Goal: Transaction & Acquisition: Purchase product/service

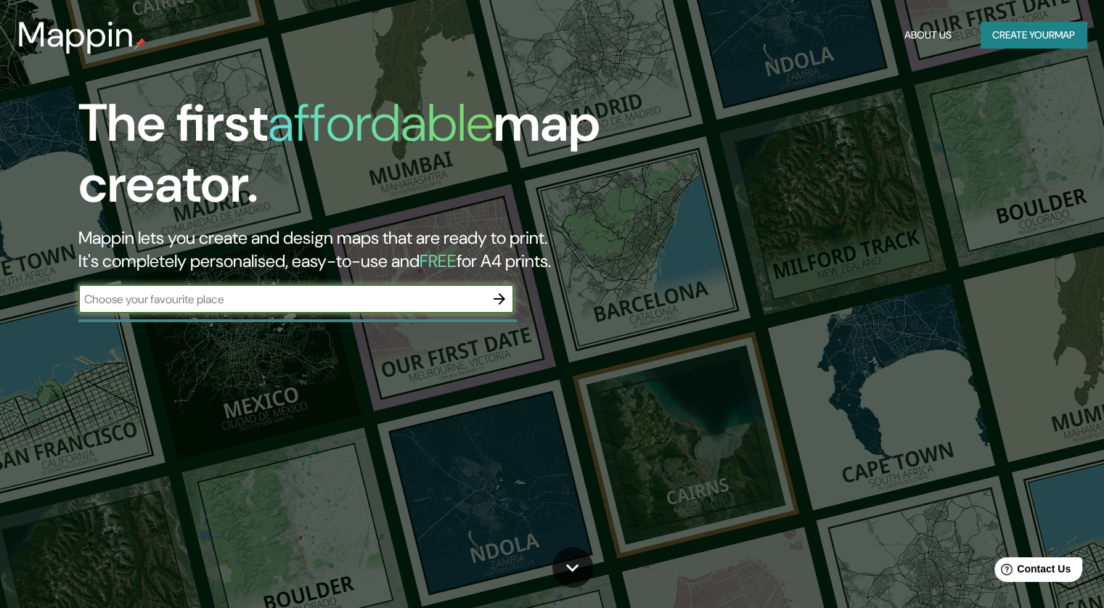
click at [315, 306] on input "text" at bounding box center [281, 299] width 407 height 17
type input "B"
click at [993, 24] on button "Create your map" at bounding box center [1034, 35] width 106 height 27
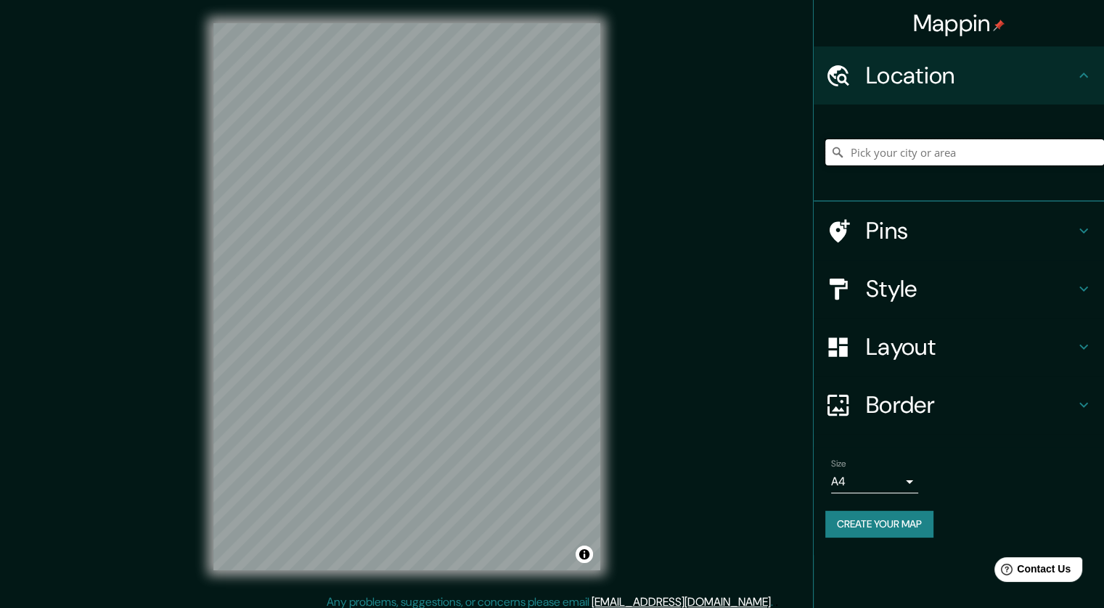
click at [967, 156] on input "Pick your city or area" at bounding box center [964, 152] width 279 height 26
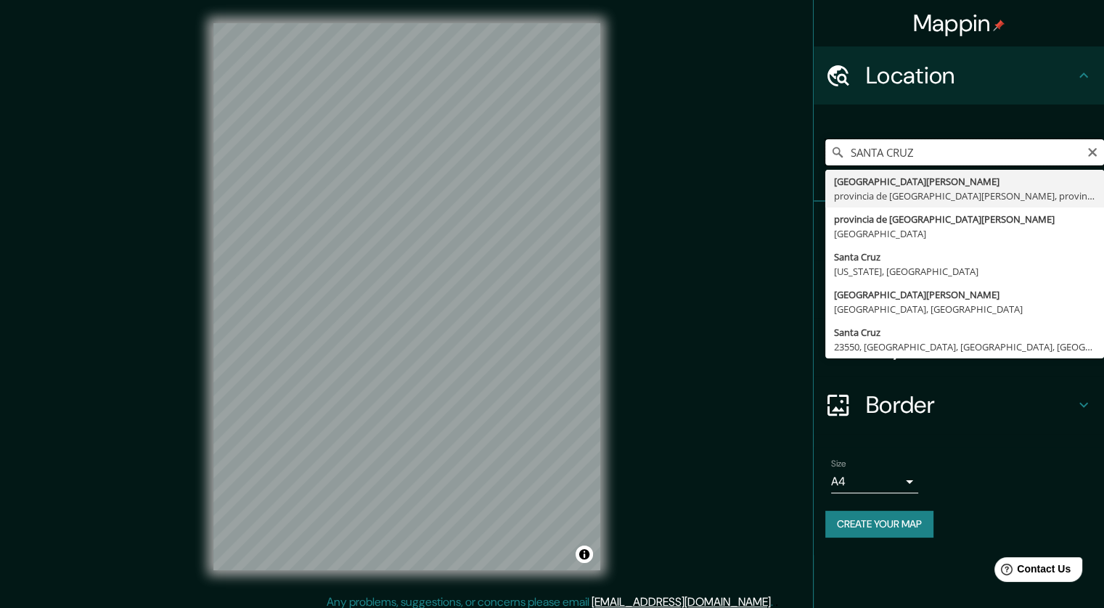
click at [948, 146] on input "SANTA CRUZ" at bounding box center [964, 152] width 279 height 26
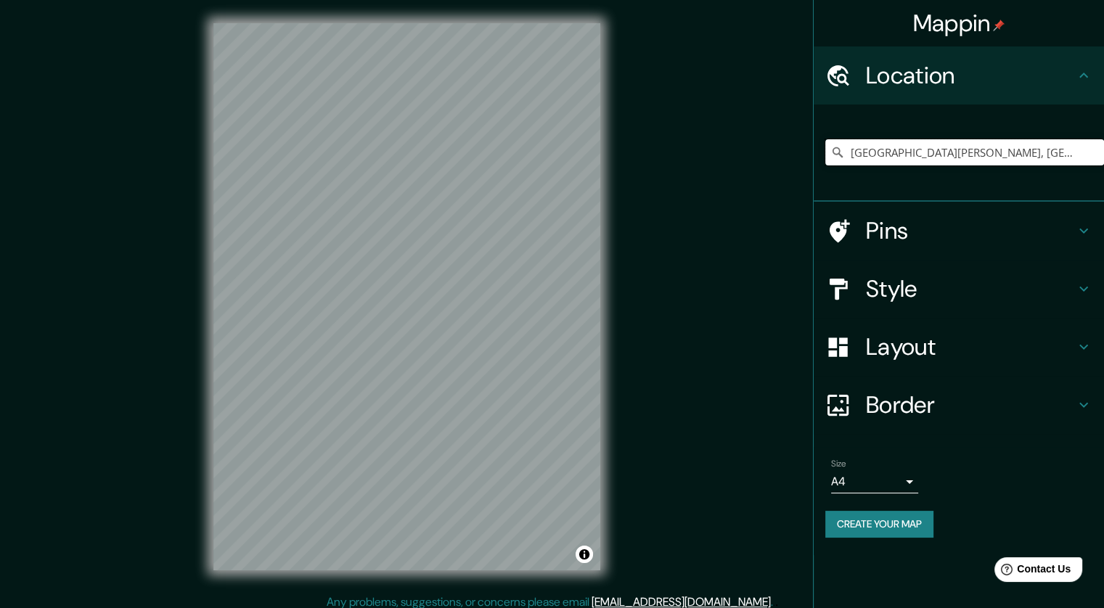
type input "[GEOGRAPHIC_DATA][PERSON_NAME], [GEOGRAPHIC_DATA][PERSON_NAME], [GEOGRAPHIC_DAT…"
click at [1080, 233] on icon at bounding box center [1083, 230] width 17 height 17
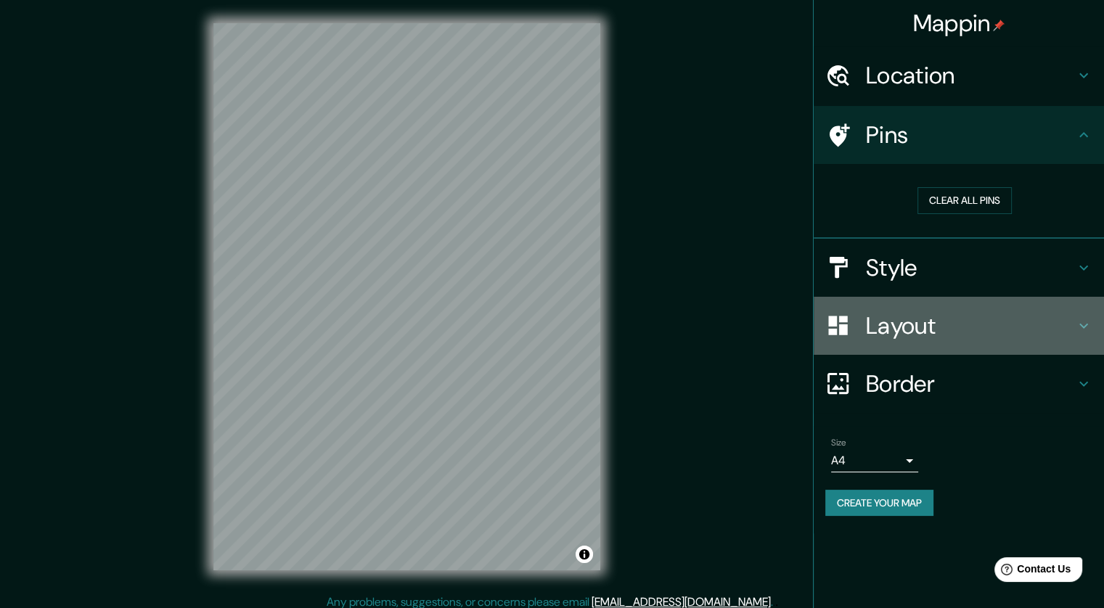
click at [1045, 298] on div "Layout" at bounding box center [959, 326] width 290 height 58
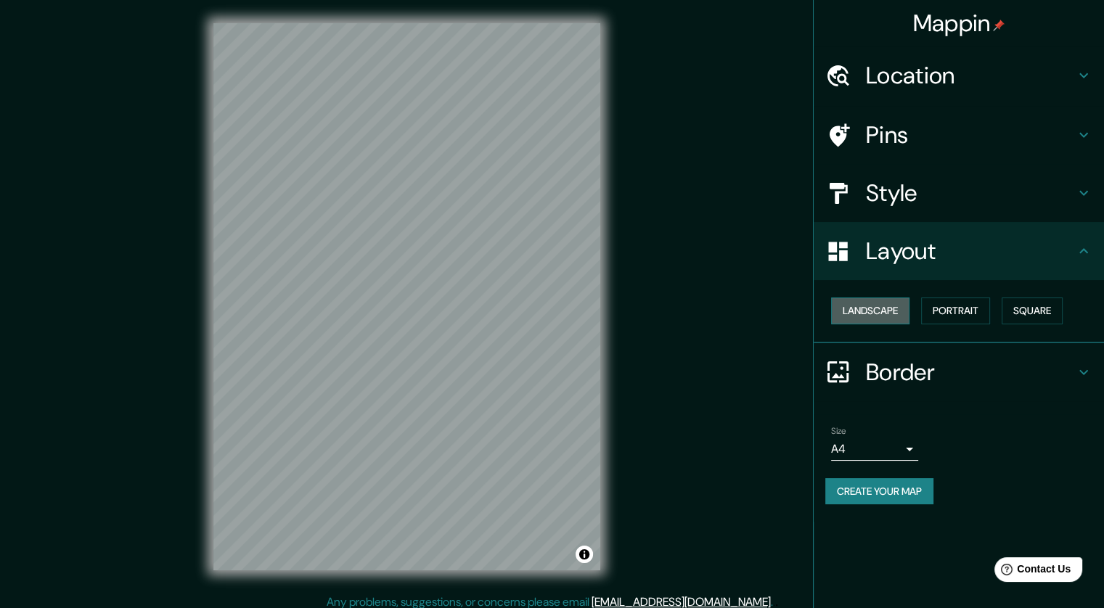
click at [902, 314] on button "Landscape" at bounding box center [870, 311] width 78 height 27
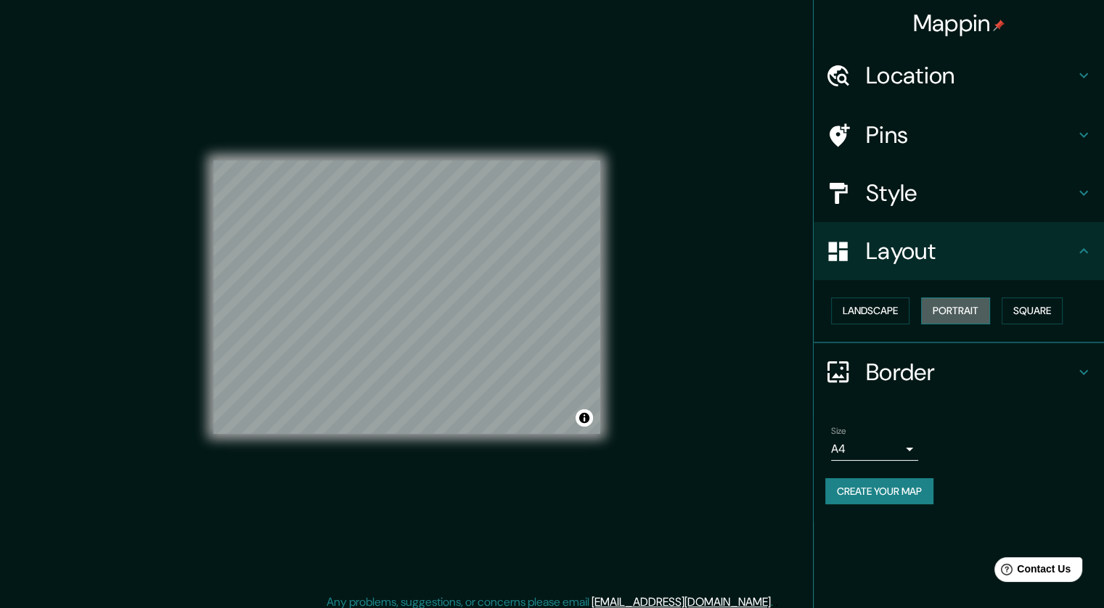
click at [963, 313] on button "Portrait" at bounding box center [955, 311] width 69 height 27
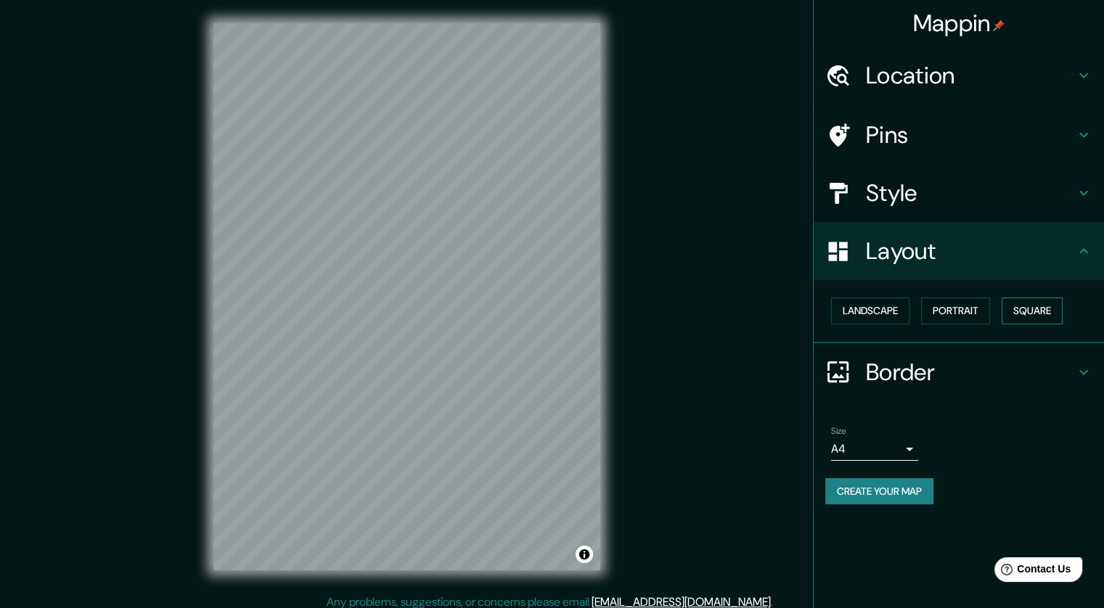
click at [1032, 311] on button "Square" at bounding box center [1032, 311] width 61 height 27
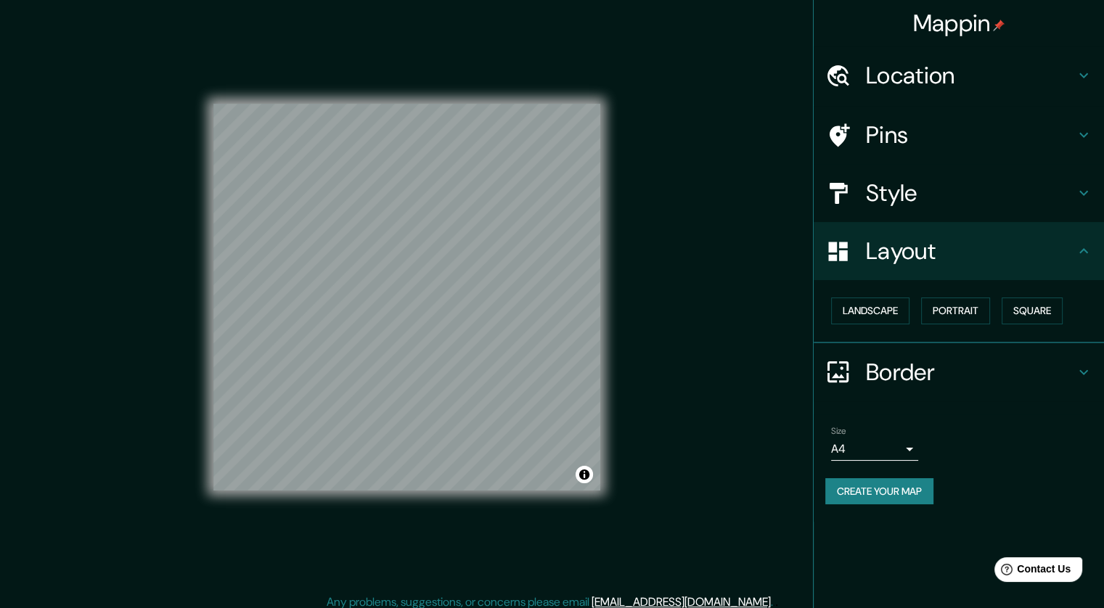
click at [984, 195] on h4 "Style" at bounding box center [970, 193] width 209 height 29
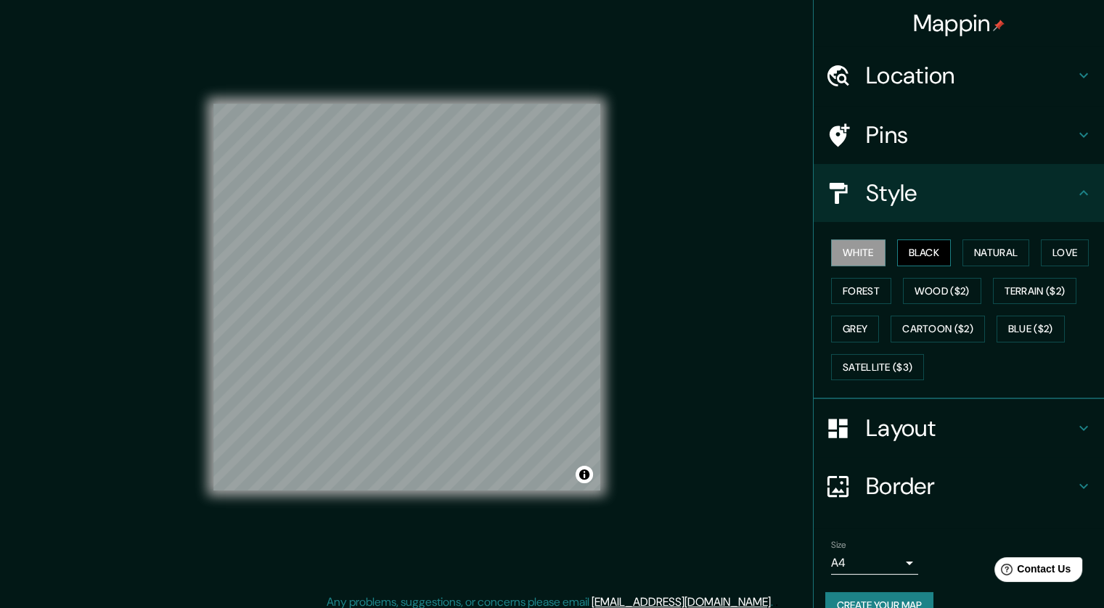
click at [916, 254] on button "Black" at bounding box center [924, 253] width 54 height 27
click at [979, 250] on button "Natural" at bounding box center [996, 253] width 67 height 27
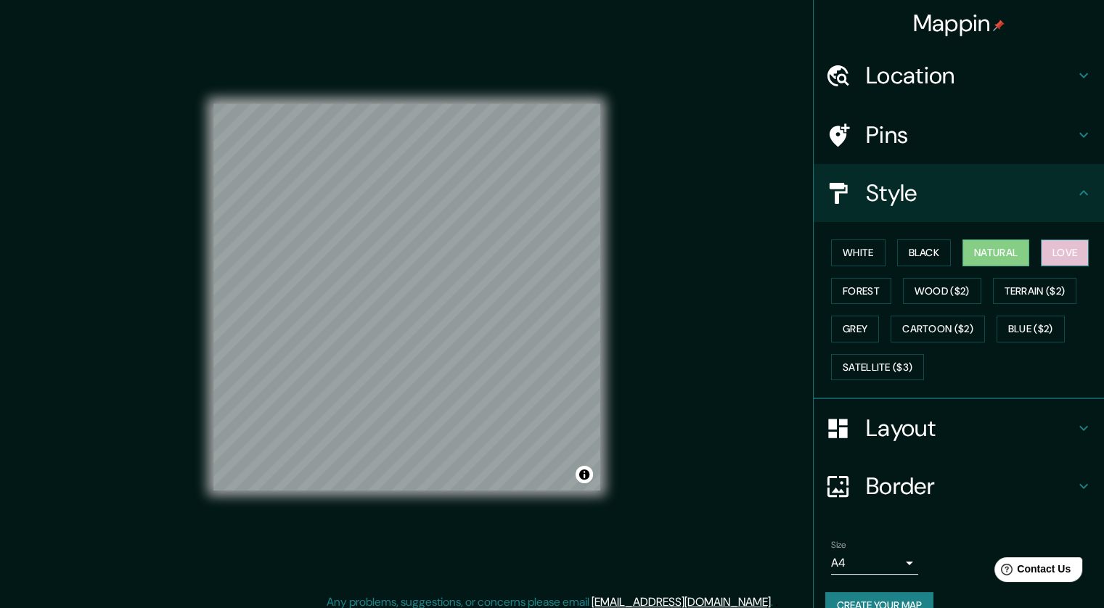
click at [1064, 249] on button "Love" at bounding box center [1065, 253] width 48 height 27
click at [855, 288] on button "Forest" at bounding box center [861, 291] width 60 height 27
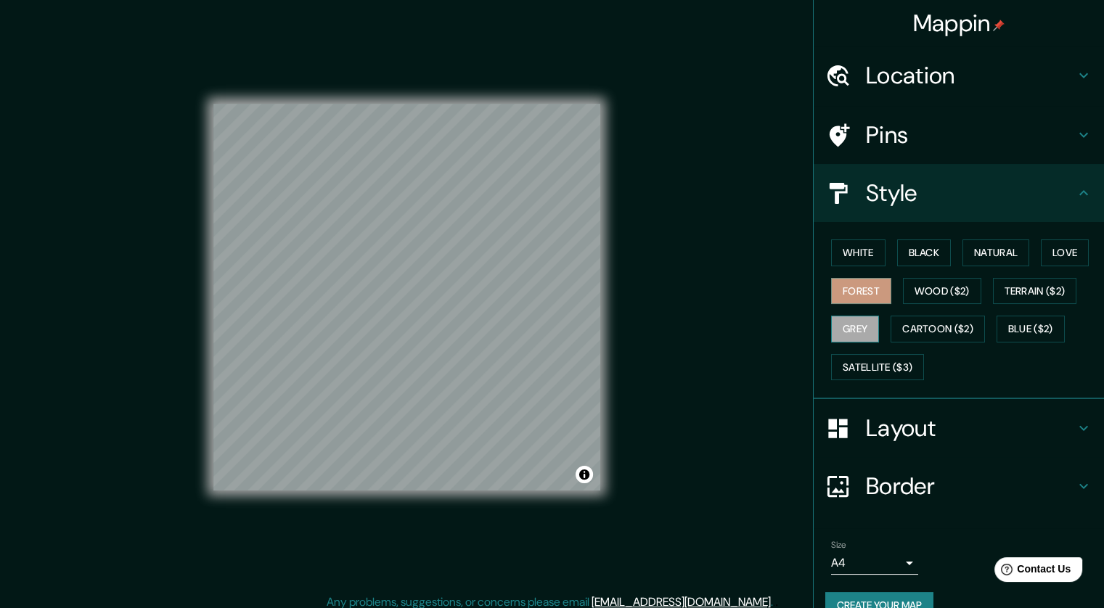
click at [845, 330] on button "Grey" at bounding box center [855, 329] width 48 height 27
click at [845, 291] on button "Forest" at bounding box center [861, 291] width 60 height 27
drag, startPoint x: 855, startPoint y: 253, endPoint x: 841, endPoint y: 250, distance: 14.1
click at [855, 253] on button "White" at bounding box center [858, 253] width 54 height 27
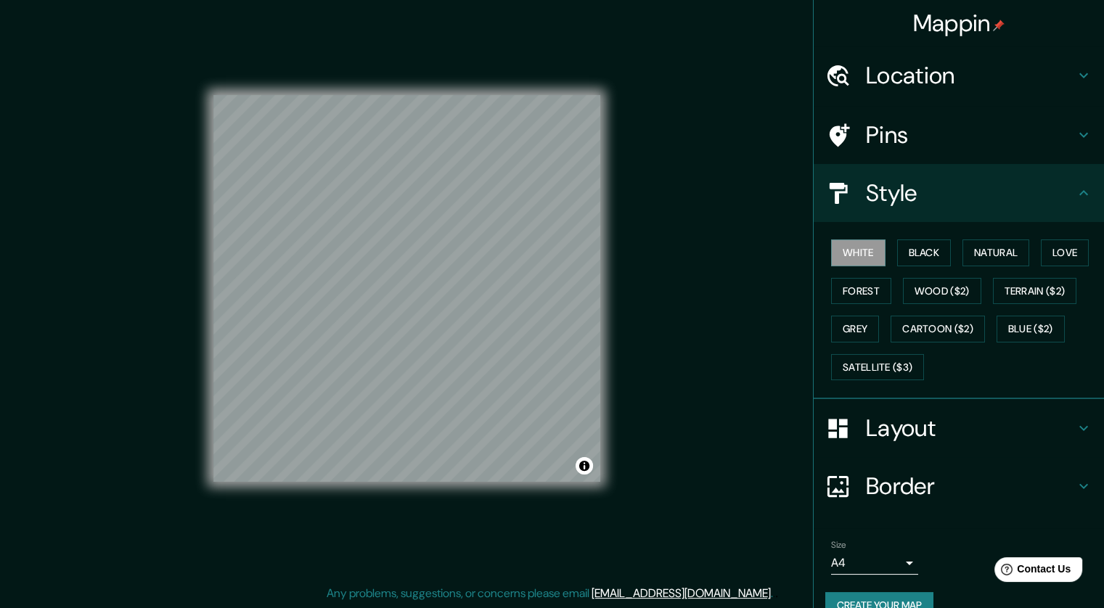
click at [905, 407] on div "Layout" at bounding box center [959, 428] width 290 height 58
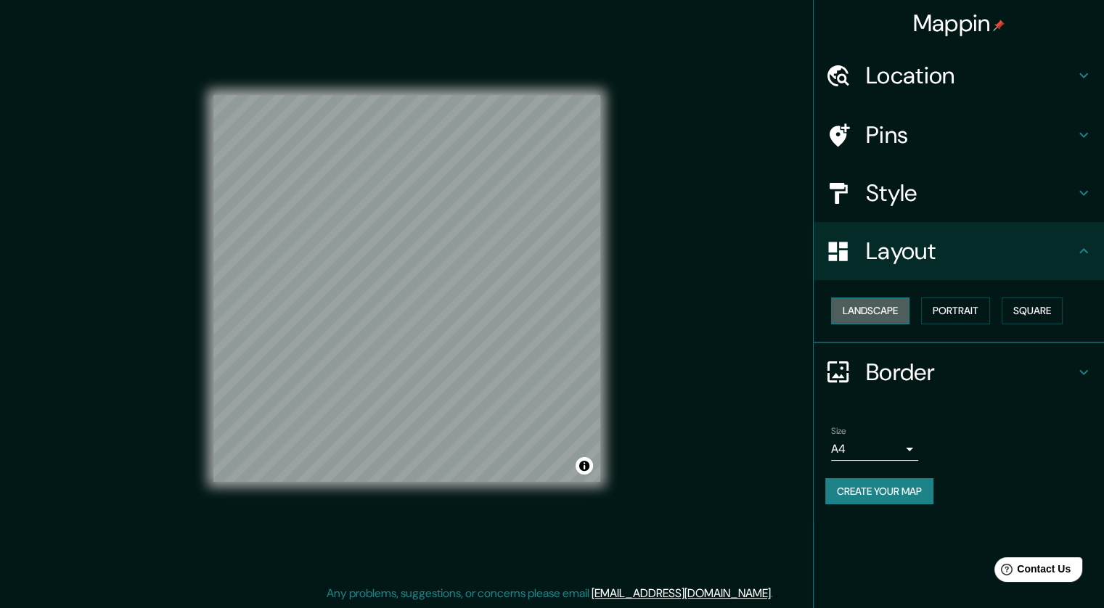
click at [862, 314] on button "Landscape" at bounding box center [870, 311] width 78 height 27
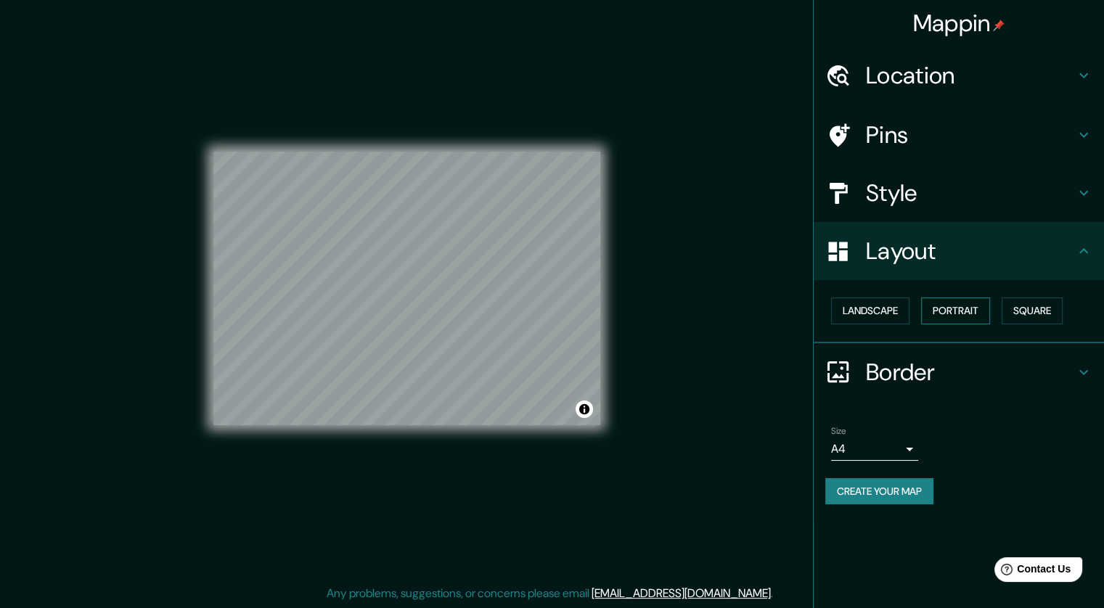
click at [967, 317] on button "Portrait" at bounding box center [955, 311] width 69 height 27
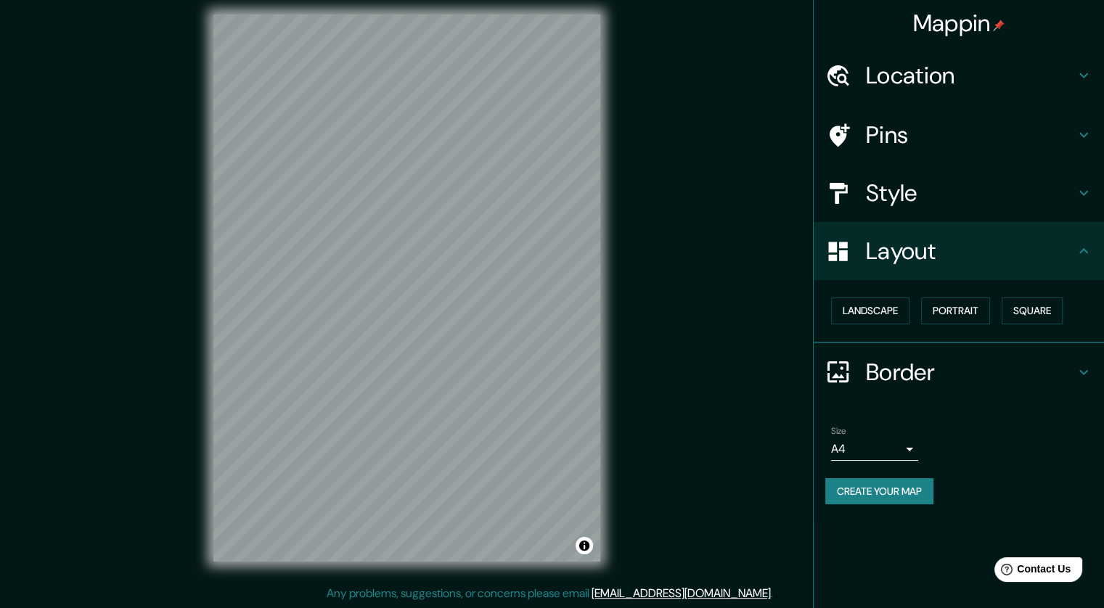
click at [929, 182] on h4 "Style" at bounding box center [970, 193] width 209 height 29
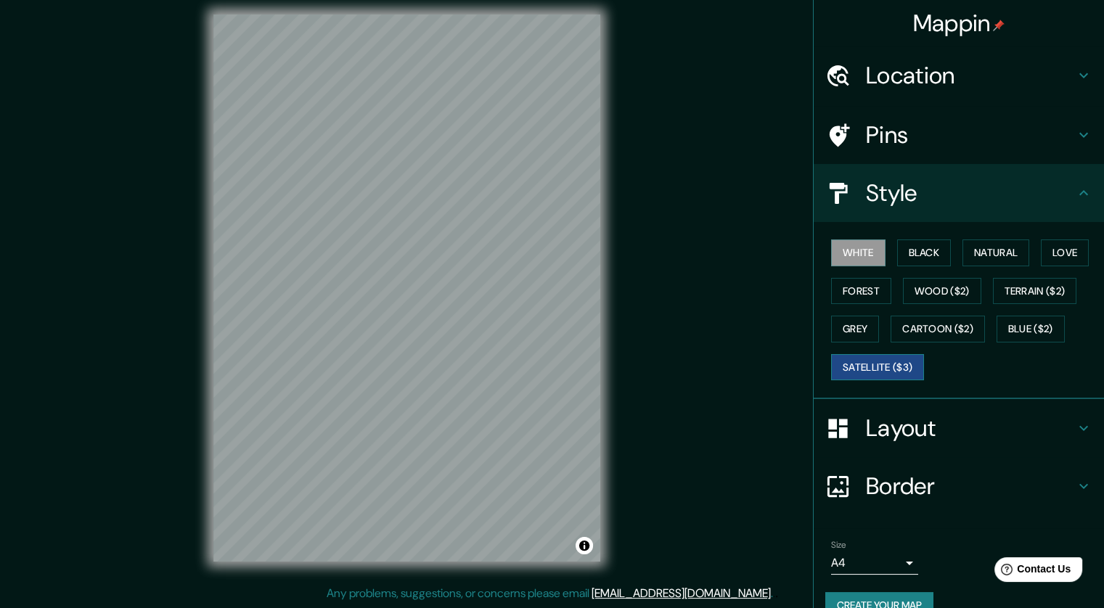
click at [872, 367] on button "Satellite ($3)" at bounding box center [877, 367] width 93 height 27
click at [856, 331] on button "Grey" at bounding box center [855, 329] width 48 height 27
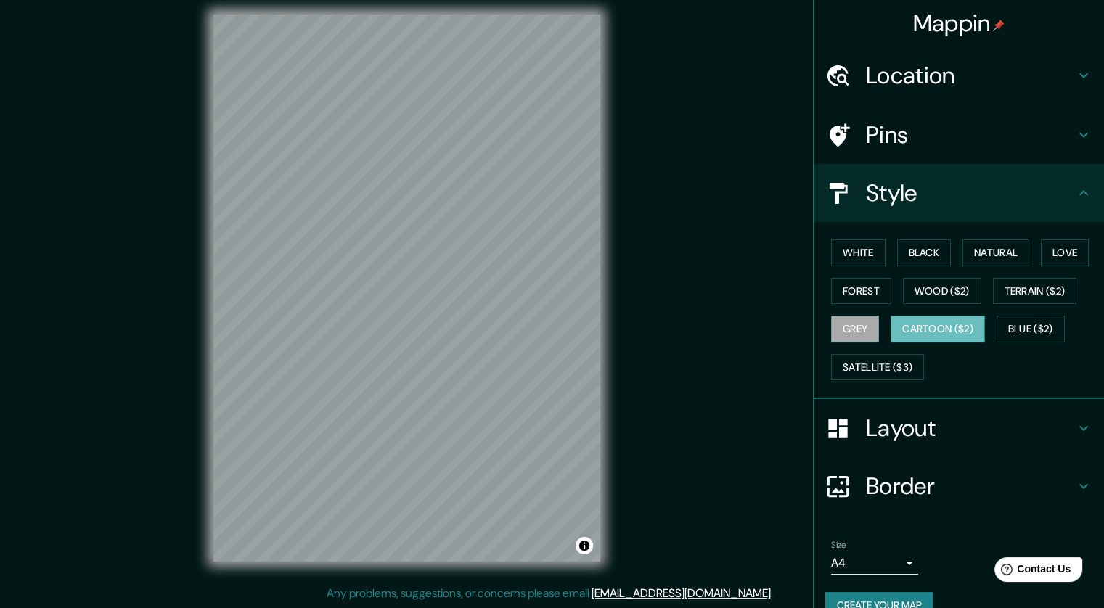
click at [935, 327] on button "Cartoon ($2)" at bounding box center [938, 329] width 94 height 27
click at [1006, 327] on button "Blue ($2)" at bounding box center [1031, 329] width 68 height 27
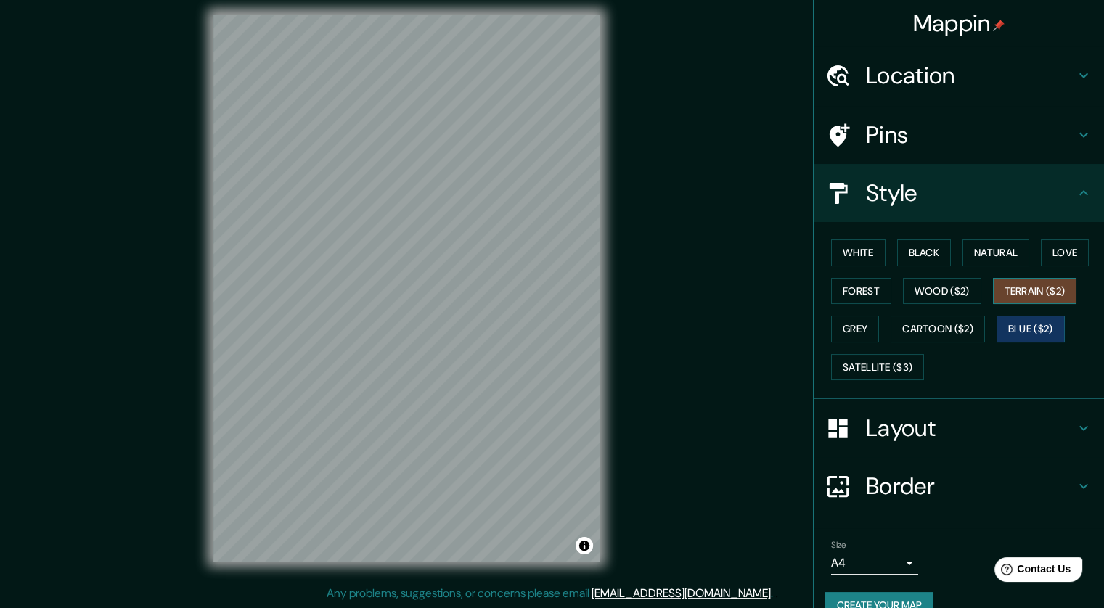
click at [1046, 299] on button "Terrain ($2)" at bounding box center [1035, 291] width 84 height 27
click at [907, 290] on button "Wood ($2)" at bounding box center [942, 291] width 78 height 27
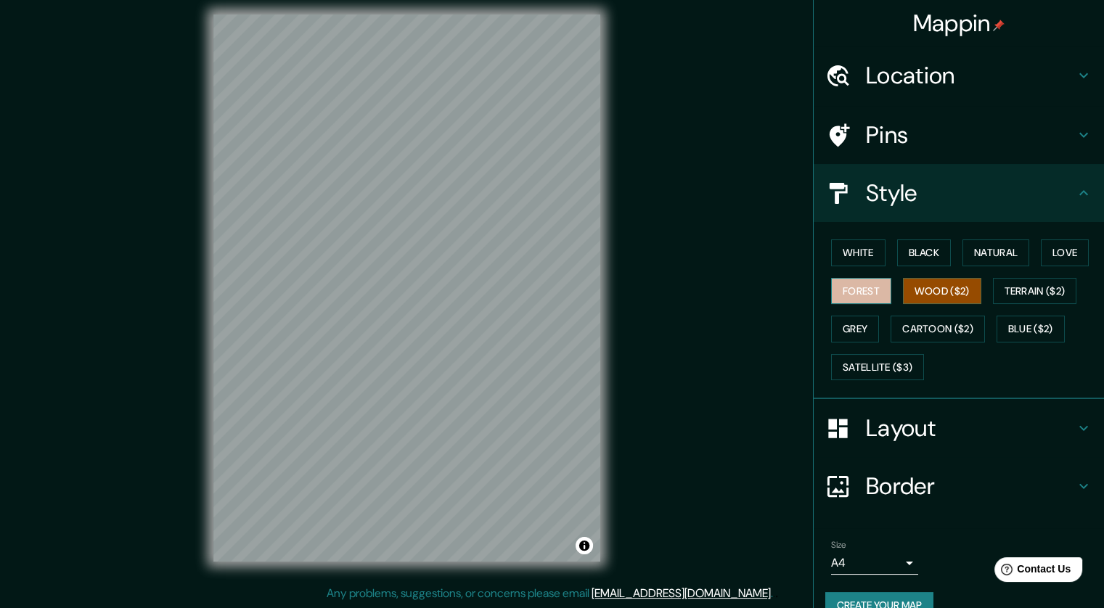
click at [860, 282] on button "Forest" at bounding box center [861, 291] width 60 height 27
click at [1048, 248] on button "Love" at bounding box center [1065, 253] width 48 height 27
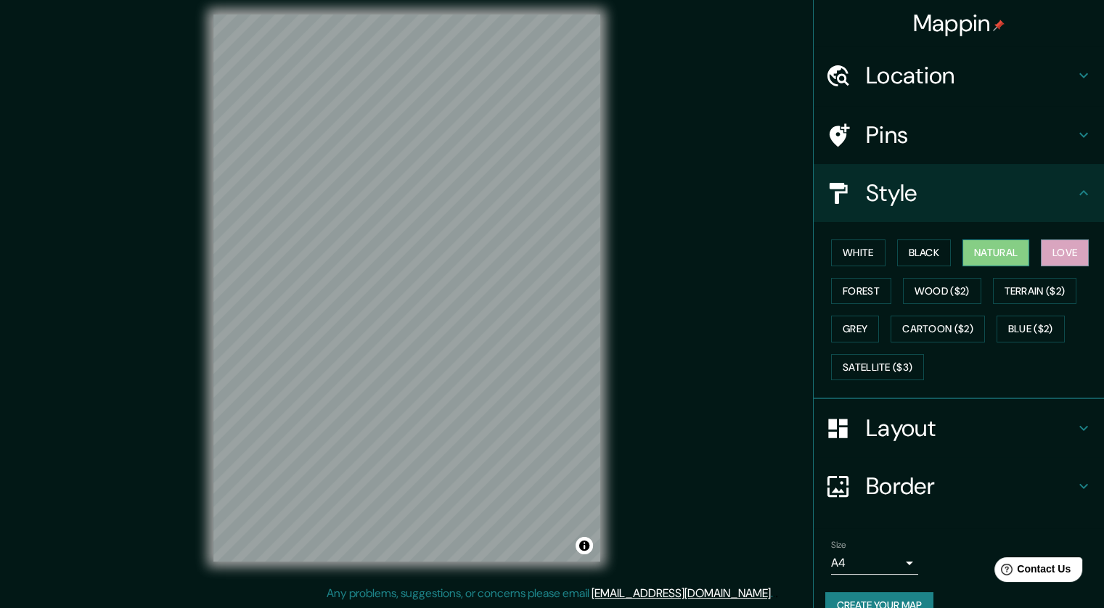
click at [981, 256] on button "Natural" at bounding box center [996, 253] width 67 height 27
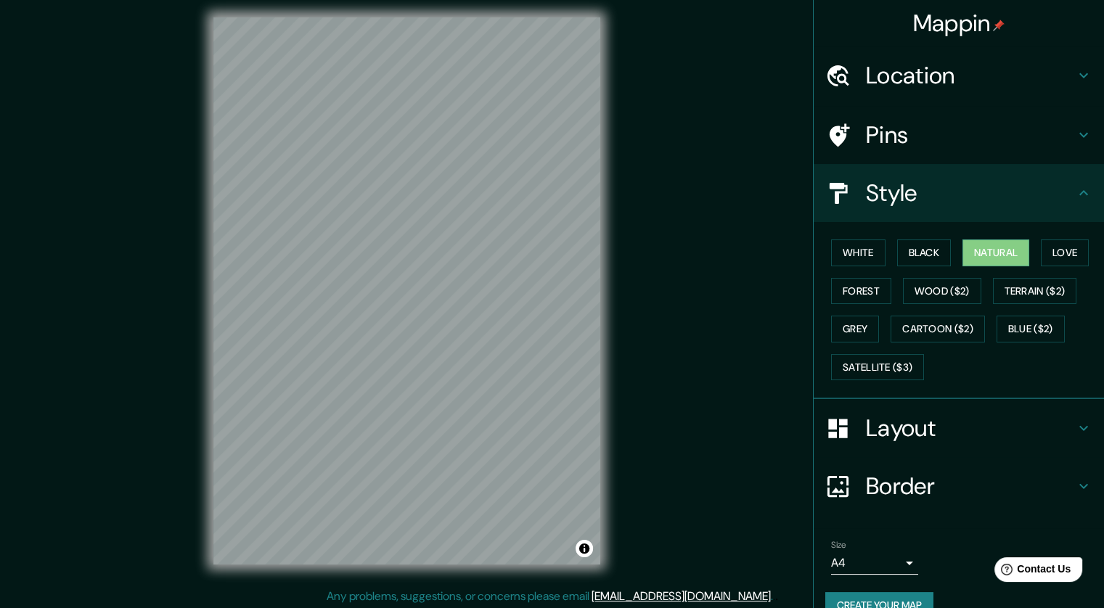
scroll to position [4, 0]
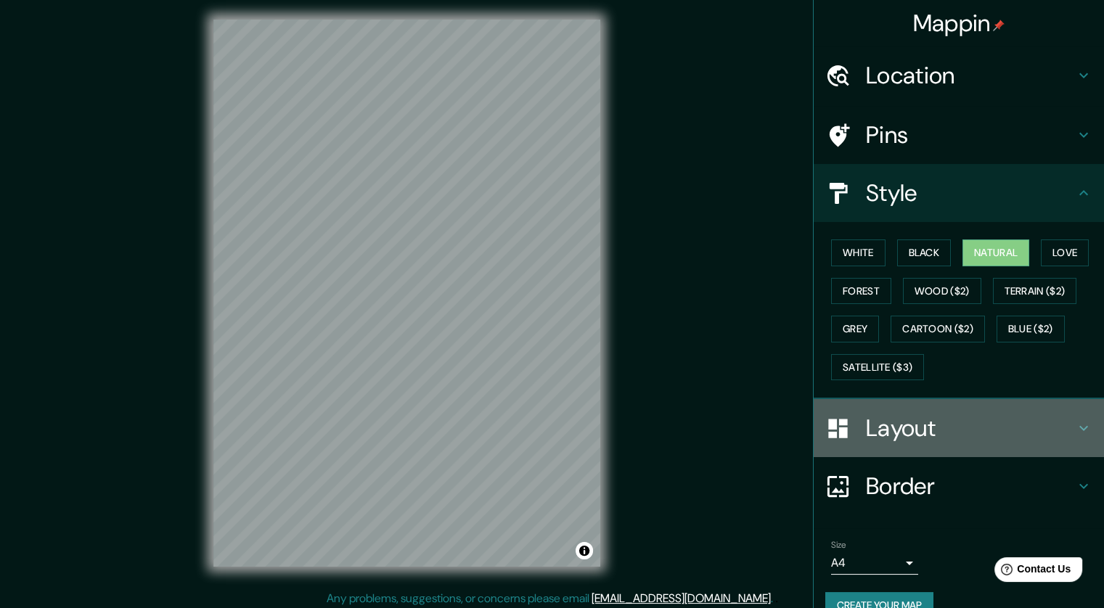
click at [912, 431] on h4 "Layout" at bounding box center [970, 428] width 209 height 29
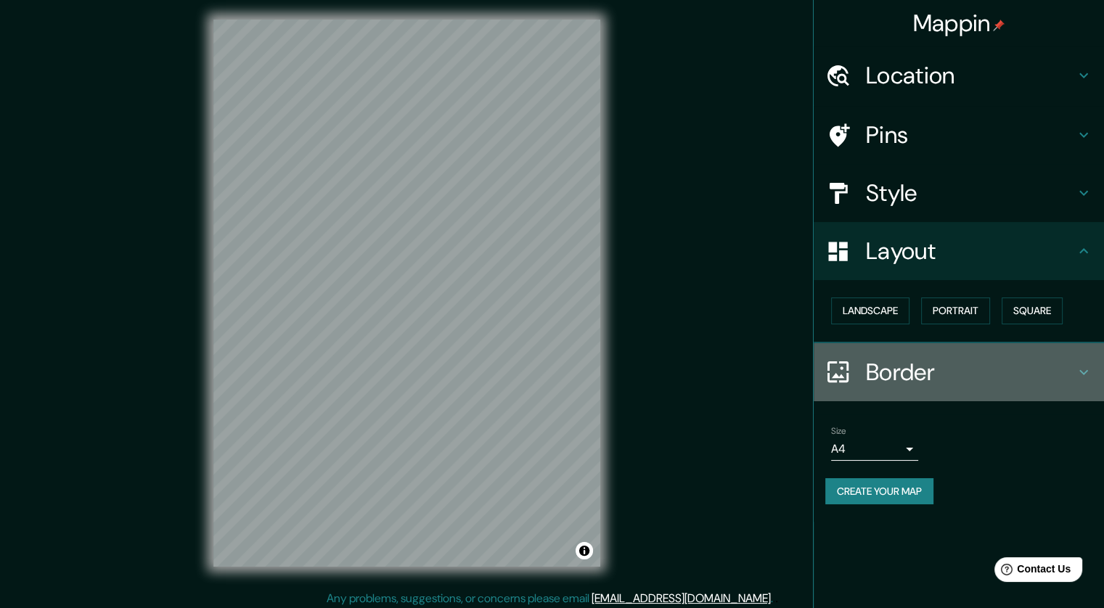
click at [910, 381] on h4 "Border" at bounding box center [970, 372] width 209 height 29
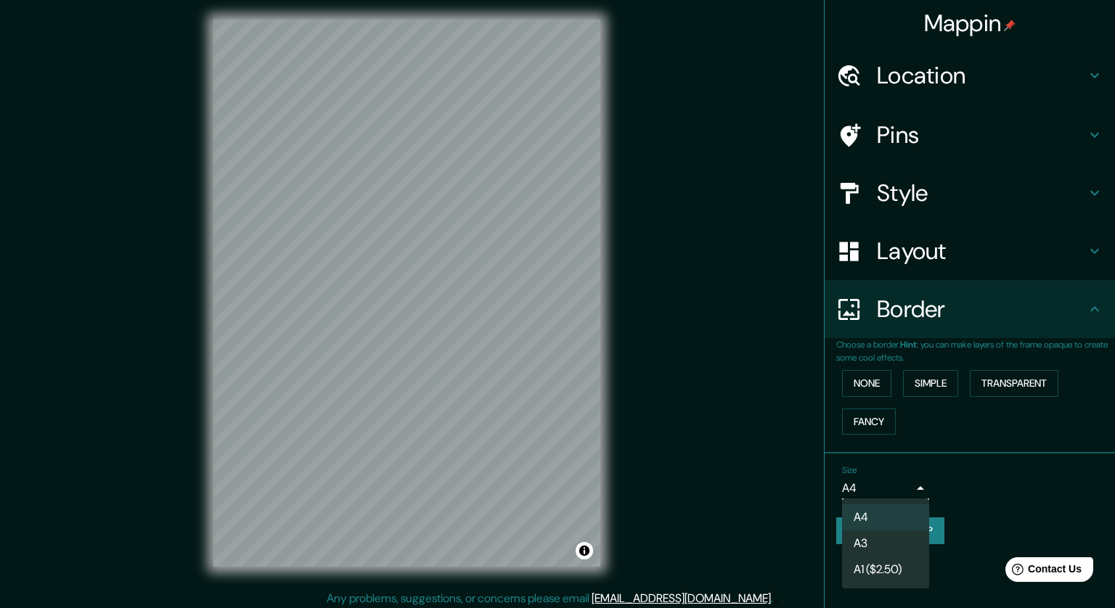
click at [914, 483] on body "Mappin Location [GEOGRAPHIC_DATA][PERSON_NAME], [GEOGRAPHIC_DATA][PERSON_NAME],…" at bounding box center [557, 300] width 1115 height 608
click at [868, 563] on li "A1 ($2.50)" at bounding box center [885, 570] width 87 height 26
type input "a3"
